Goal: Information Seeking & Learning: Learn about a topic

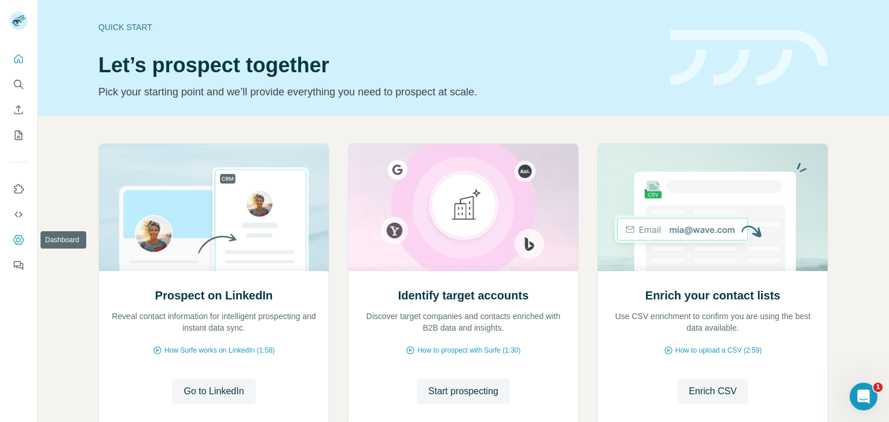
click at [13, 239] on icon "Dashboard" at bounding box center [18, 240] width 10 height 10
click at [13, 215] on icon "Use Surfe API" at bounding box center [19, 215] width 12 height 12
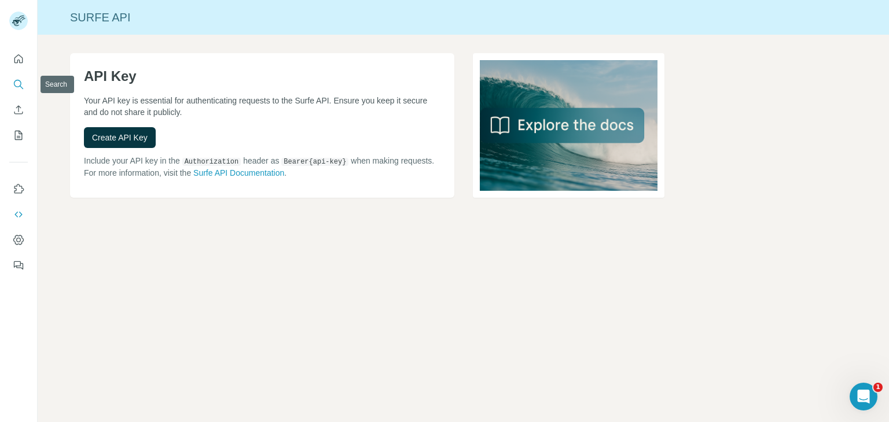
click at [14, 87] on icon "Search" at bounding box center [19, 85] width 12 height 12
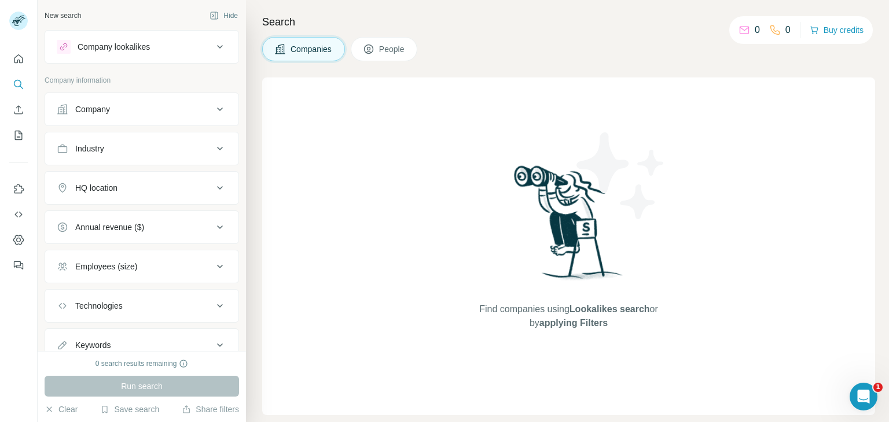
click at [199, 110] on div "Company" at bounding box center [135, 110] width 156 height 12
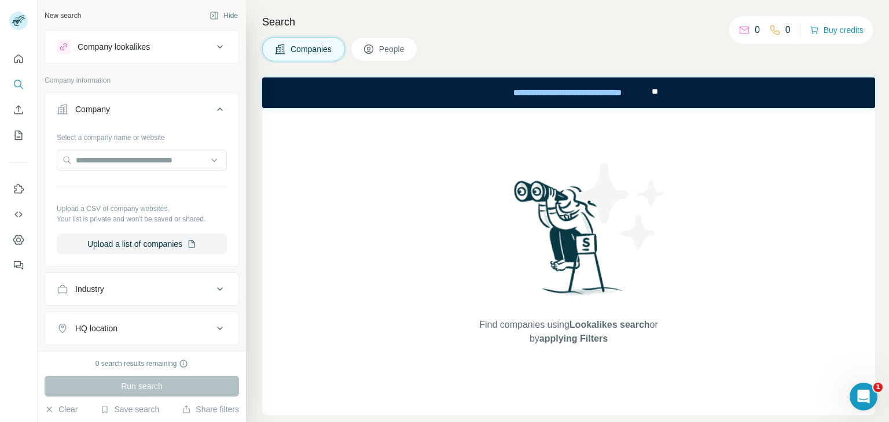
click at [395, 45] on span "People" at bounding box center [392, 49] width 27 height 12
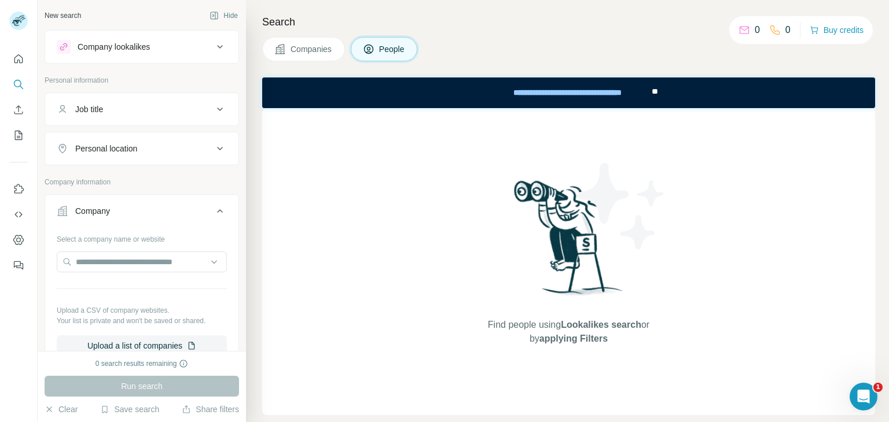
click at [329, 47] on span "Companies" at bounding box center [311, 49] width 42 height 12
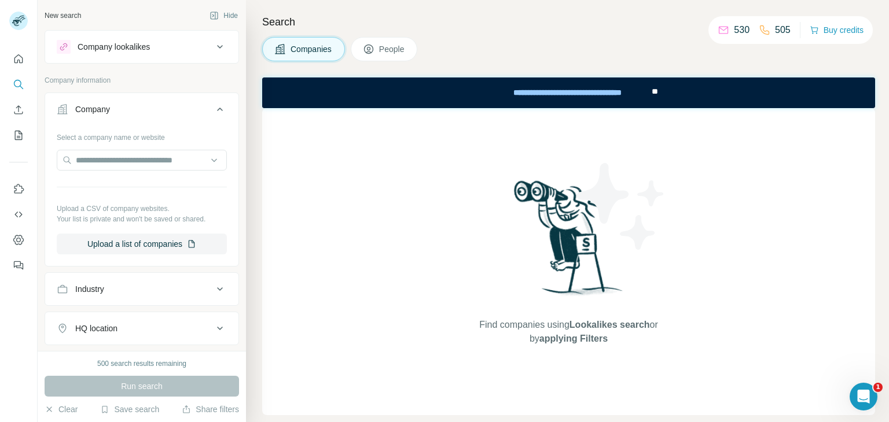
click at [147, 111] on div "Company" at bounding box center [135, 110] width 156 height 12
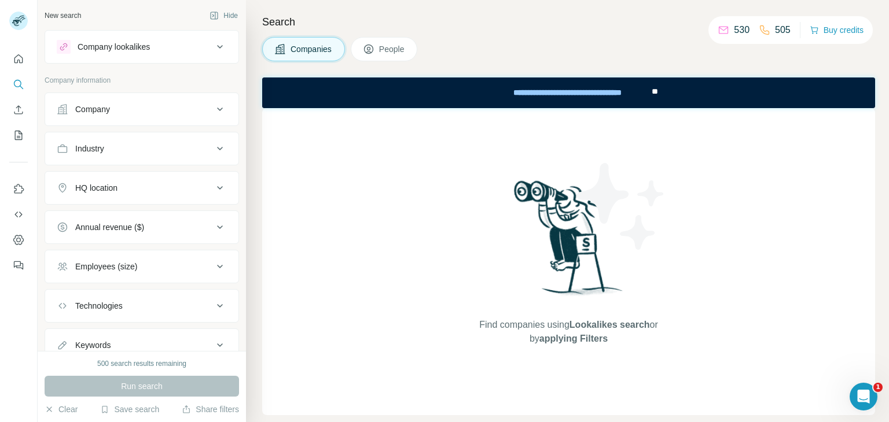
click at [139, 152] on div "Industry" at bounding box center [135, 149] width 156 height 12
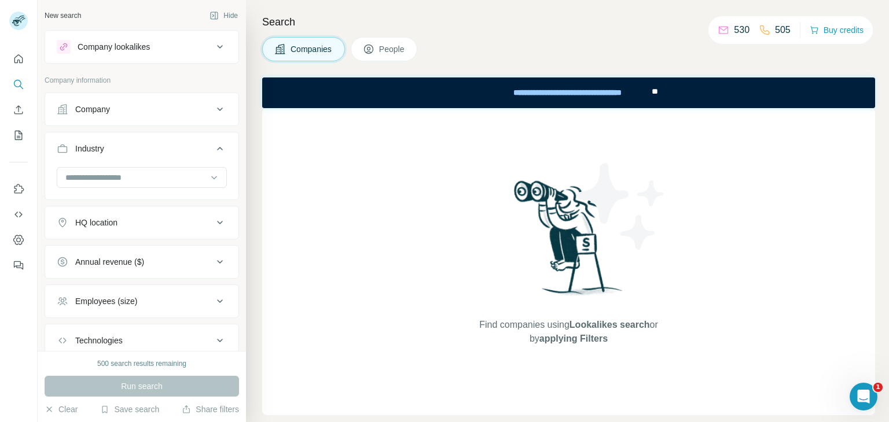
click at [162, 261] on div "Annual revenue ($)" at bounding box center [135, 262] width 156 height 12
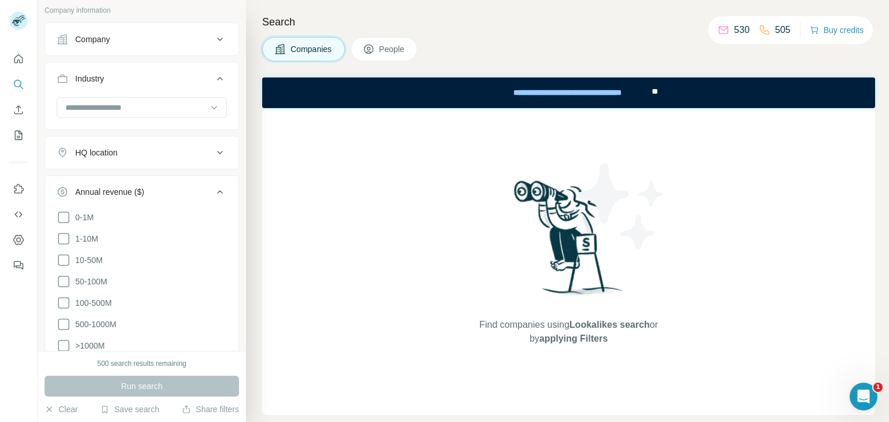
scroll to position [58, 0]
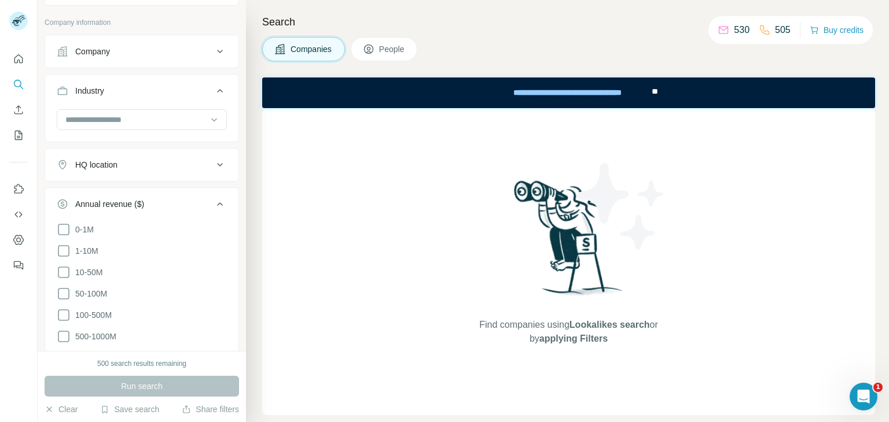
click at [157, 194] on button "Annual revenue ($)" at bounding box center [141, 206] width 193 height 32
click at [148, 277] on div "Technologies" at bounding box center [135, 283] width 156 height 12
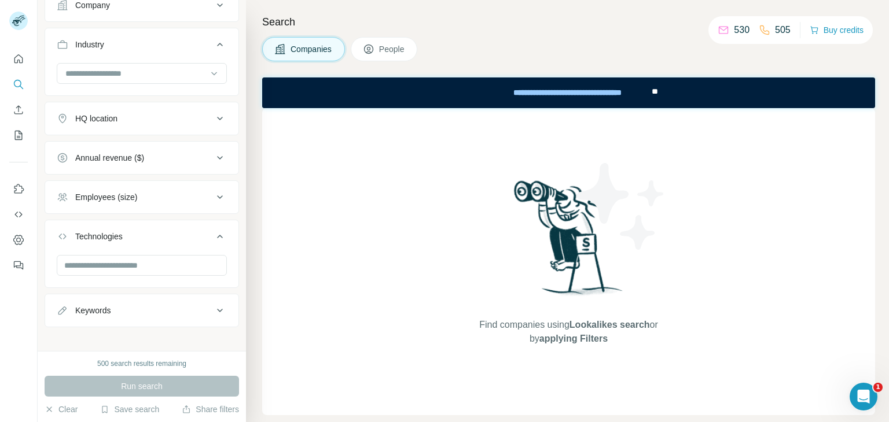
scroll to position [111, 0]
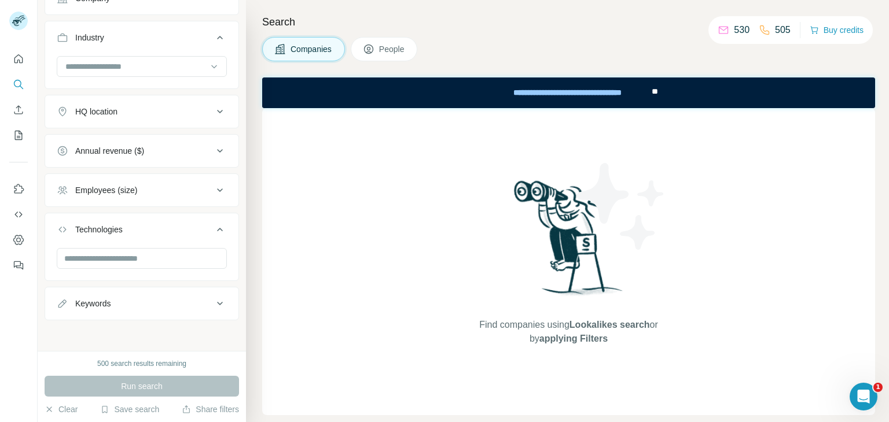
click at [138, 227] on div "Technologies" at bounding box center [135, 230] width 156 height 12
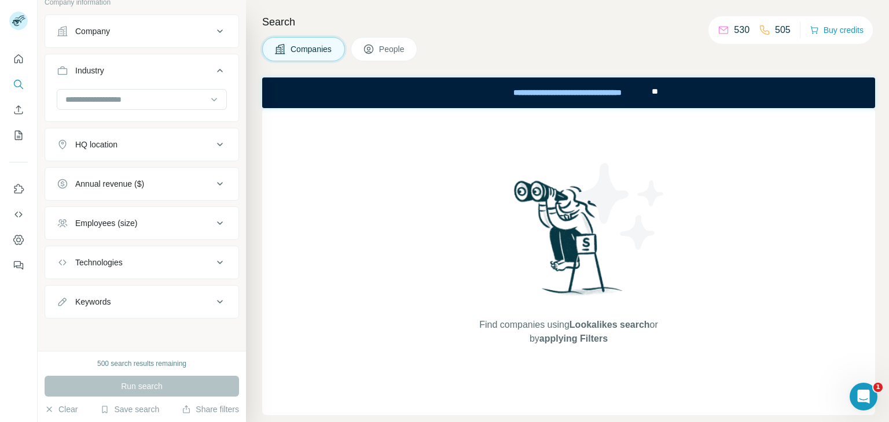
scroll to position [76, 0]
click at [126, 301] on div "Keywords" at bounding box center [135, 304] width 156 height 12
click at [14, 141] on button "My lists" at bounding box center [18, 135] width 19 height 21
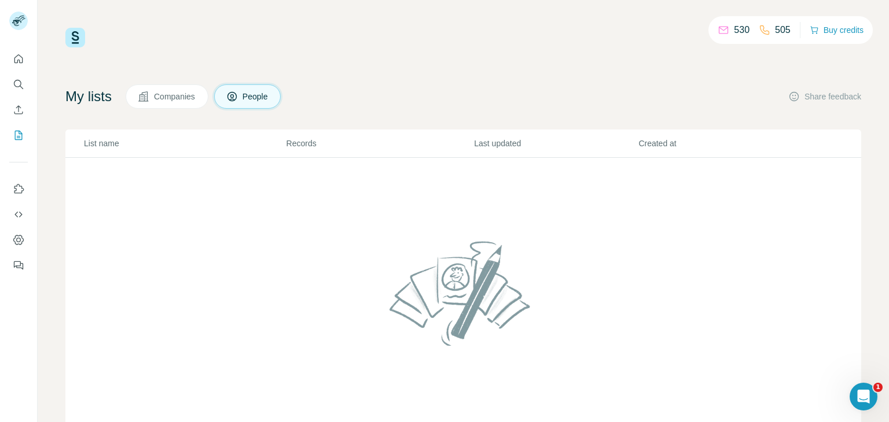
click at [182, 100] on span "Companies" at bounding box center [175, 97] width 42 height 12
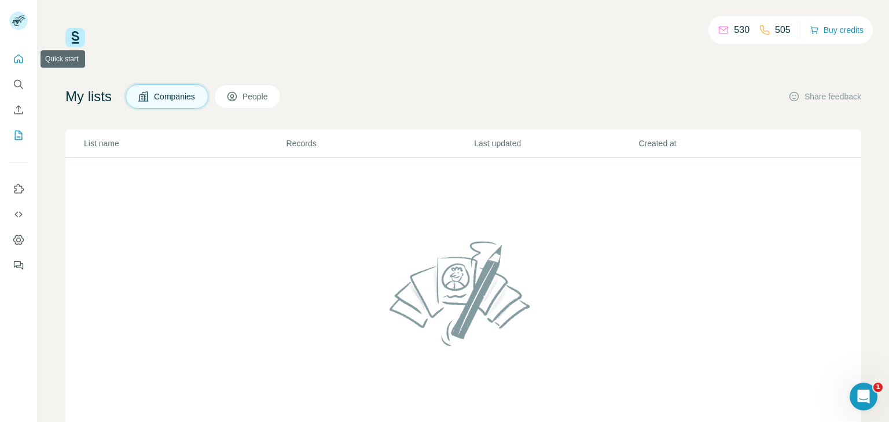
click at [13, 56] on icon "Quick start" at bounding box center [19, 59] width 12 height 12
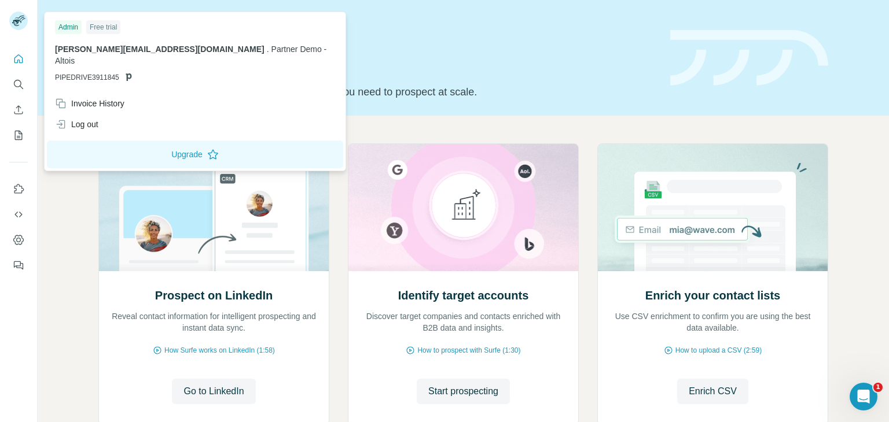
click at [17, 20] on icon at bounding box center [16, 23] width 9 height 6
click at [418, 51] on div "Quick start Let’s prospect together Pick your starting point and we’ll provide …" at bounding box center [377, 58] width 558 height 84
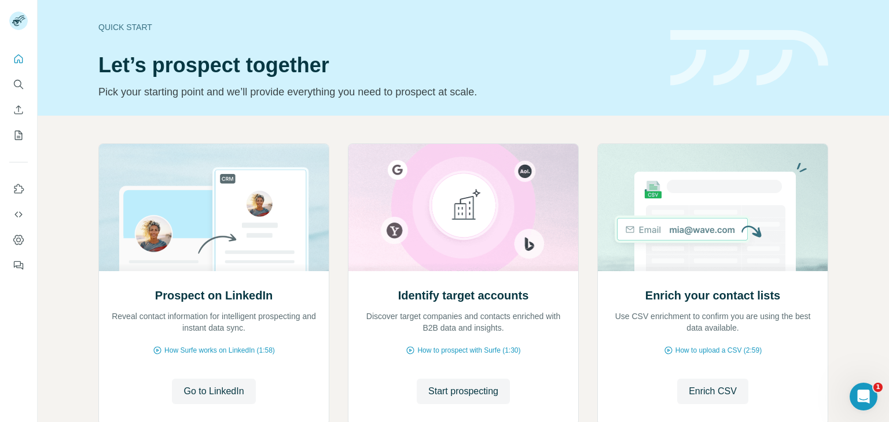
click at [463, 45] on div "Quick start Let’s prospect together Pick your starting point and we’ll provide …" at bounding box center [377, 58] width 558 height 84
